Goal: Transaction & Acquisition: Purchase product/service

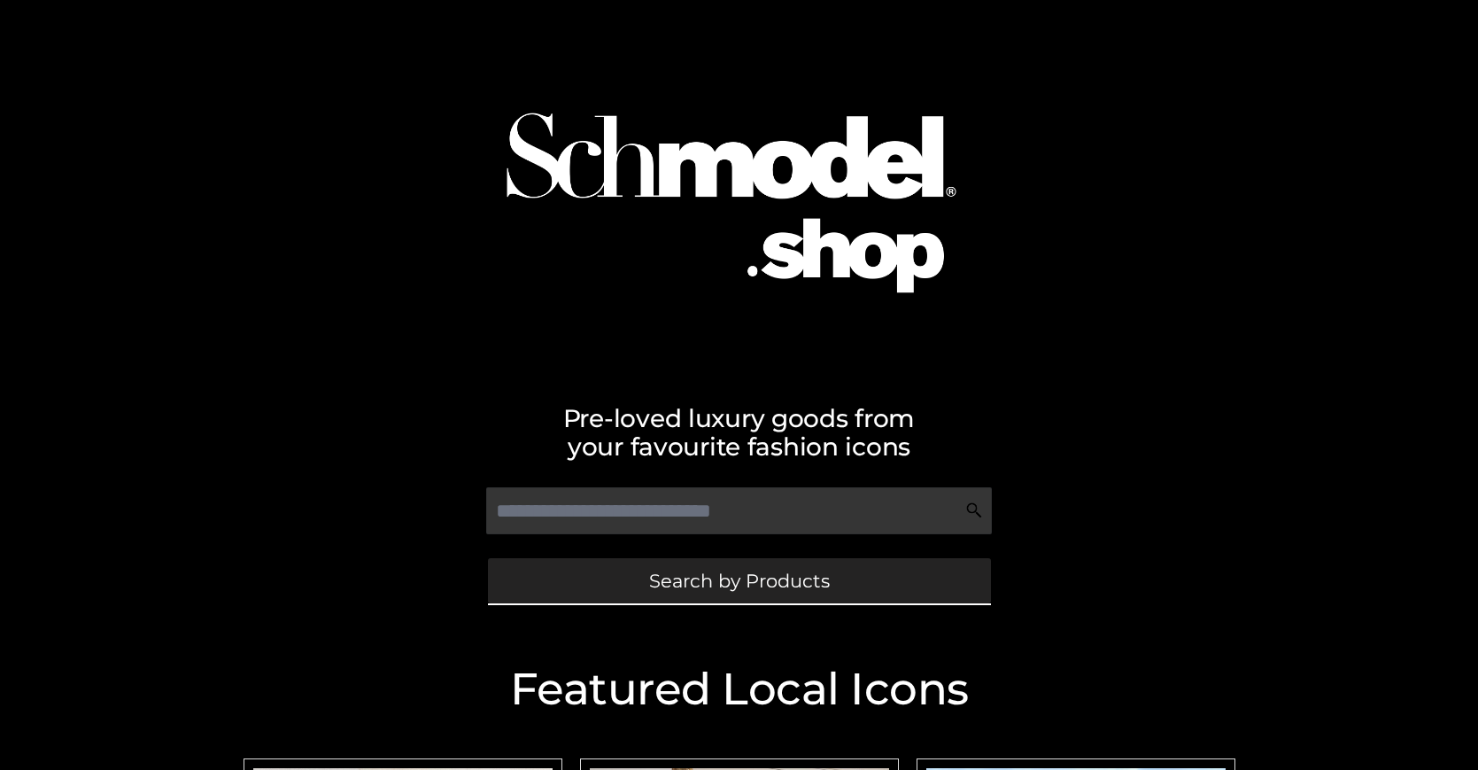
click at [739, 580] on span "Search by Products" at bounding box center [739, 580] width 181 height 19
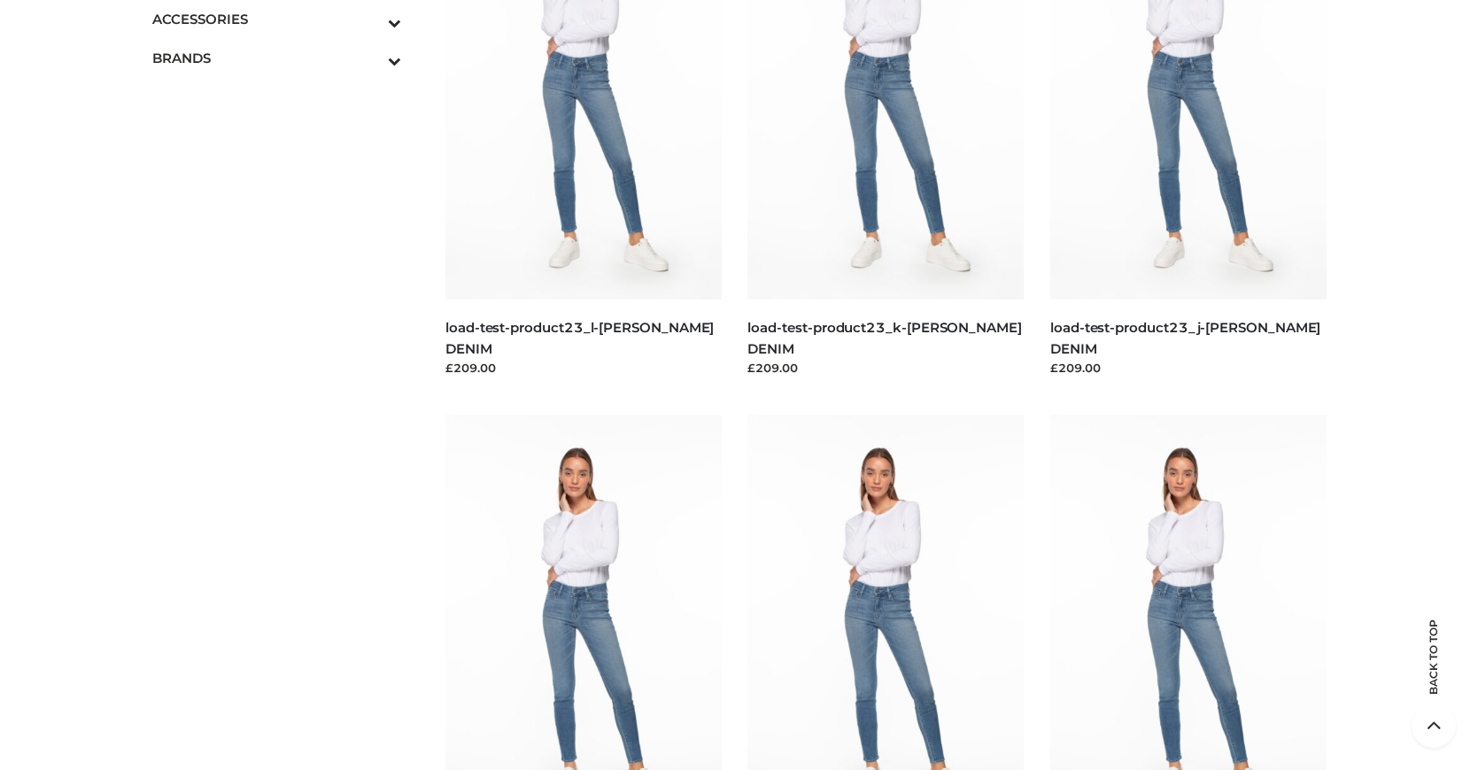
click at [285, 54] on span "BAGS" at bounding box center [286, 57] width 232 height 20
